Goal: Information Seeking & Learning: Understand process/instructions

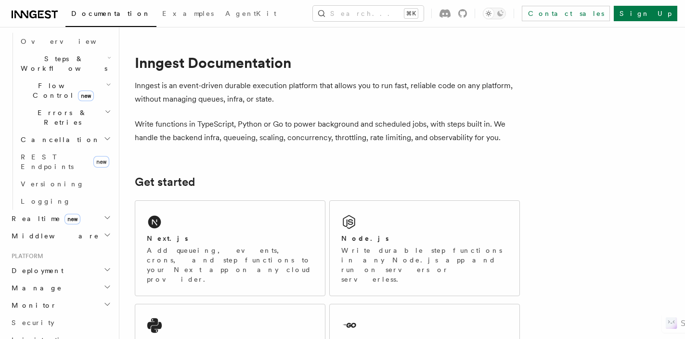
scroll to position [308, 0]
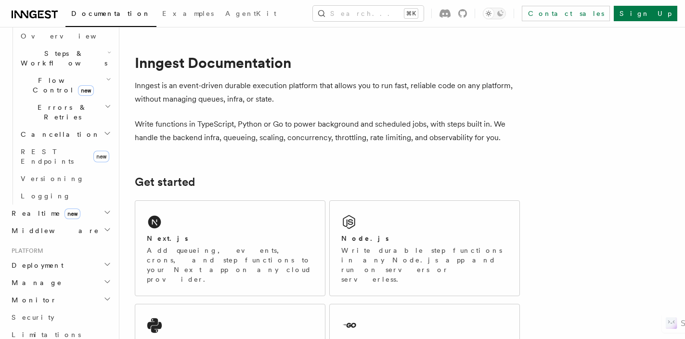
click at [78, 257] on h2 "Deployment" at bounding box center [60, 265] width 105 height 17
click at [60, 274] on link "Overview" at bounding box center [65, 282] width 96 height 17
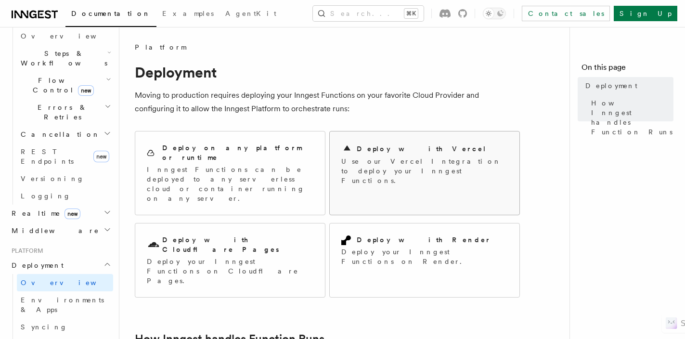
click at [413, 152] on h2 "Deploy with Vercel" at bounding box center [422, 149] width 130 height 10
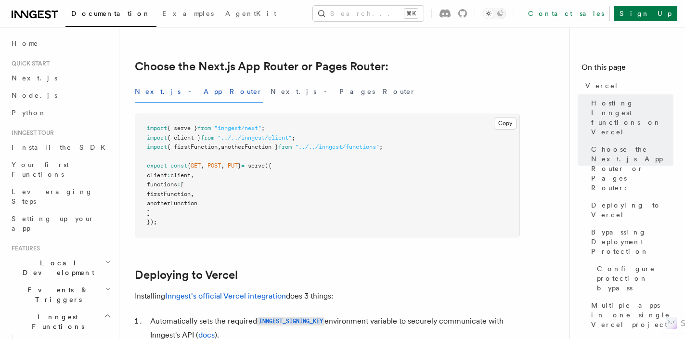
scroll to position [224, 0]
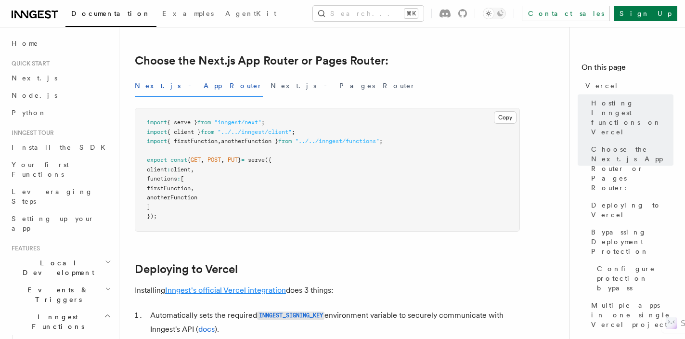
click at [238, 291] on link "Inngest's official Vercel integration" at bounding box center [225, 290] width 121 height 9
